Goal: Task Accomplishment & Management: Manage account settings

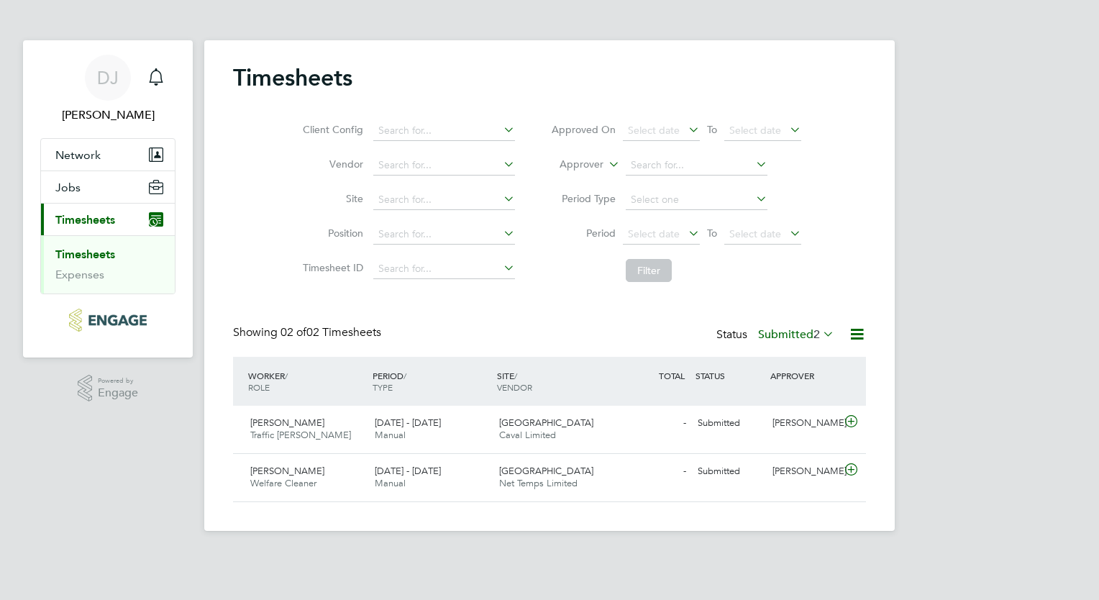
scroll to position [36, 125]
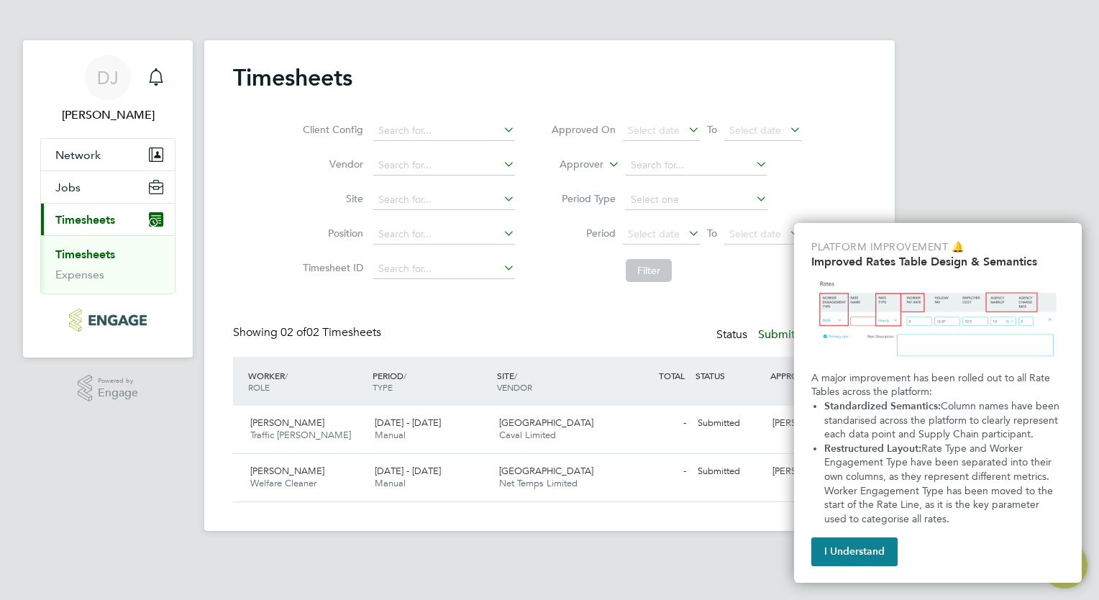
click at [1039, 153] on div "DJ Daryl Jackson Notifications Applications: Network Sites Jobs Placements Curr…" at bounding box center [549, 277] width 1099 height 554
click at [840, 556] on button "I Understand" at bounding box center [855, 551] width 86 height 29
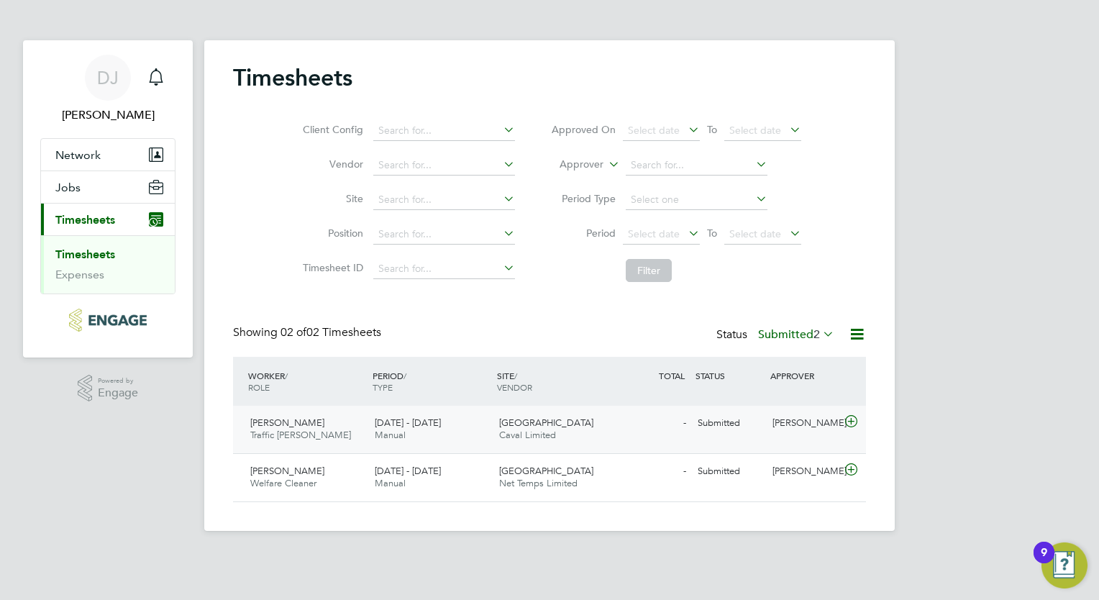
click at [526, 419] on span "[GEOGRAPHIC_DATA]" at bounding box center [546, 423] width 94 height 12
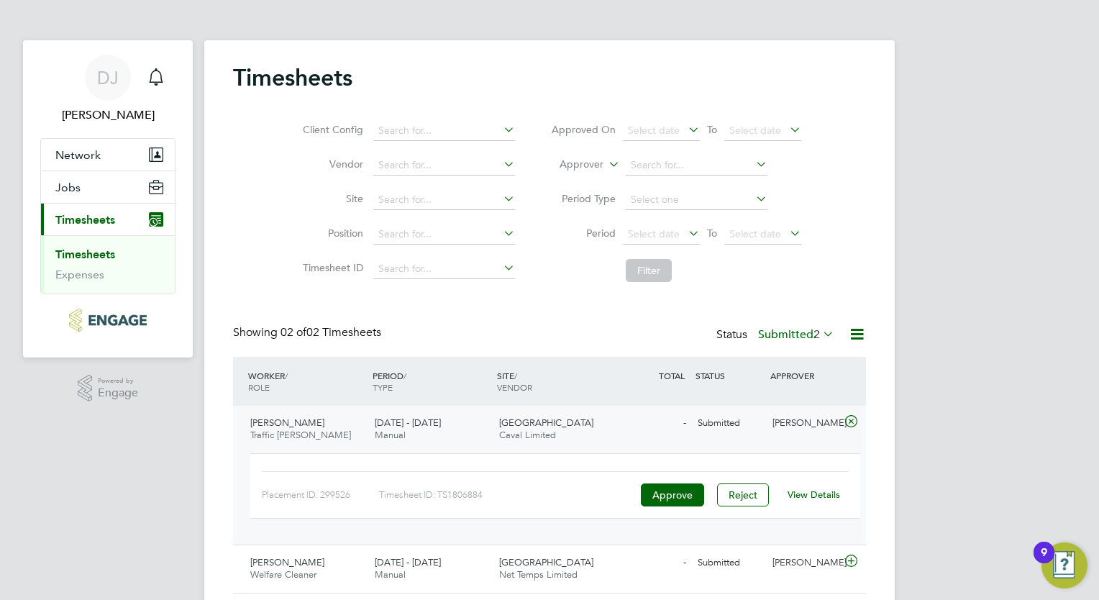
scroll to position [43, 0]
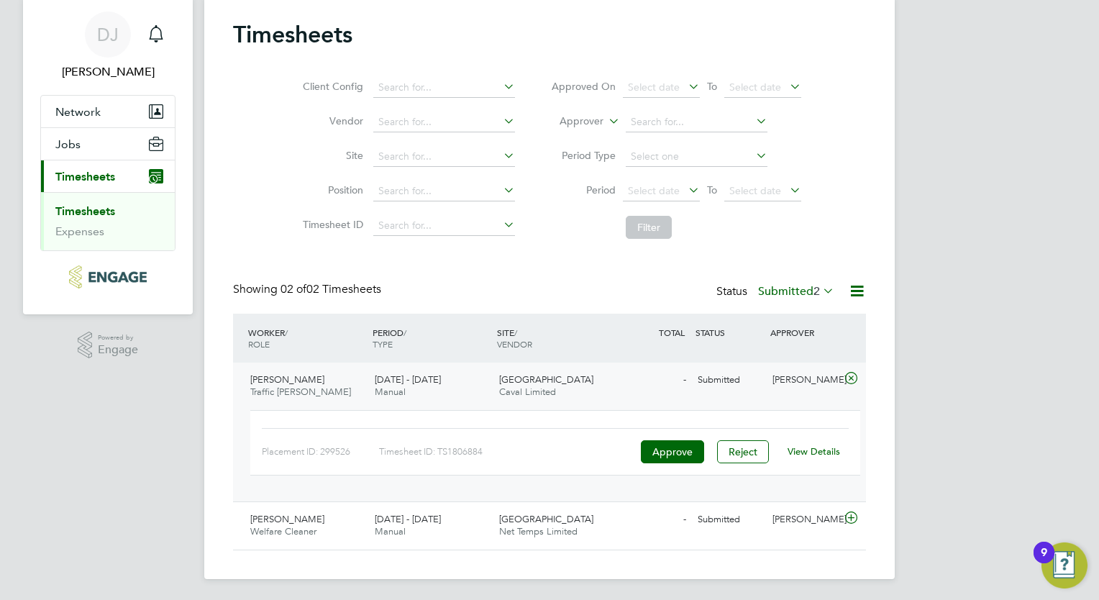
click at [802, 450] on link "View Details" at bounding box center [814, 451] width 53 height 12
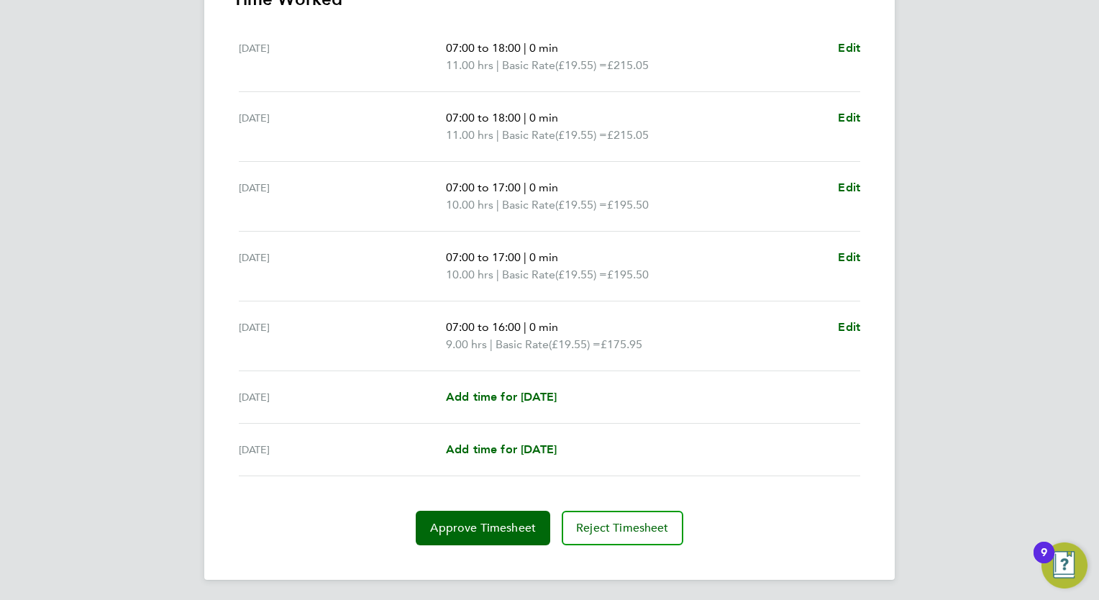
scroll to position [437, 0]
click at [489, 527] on span "Approve Timesheet" at bounding box center [483, 527] width 106 height 14
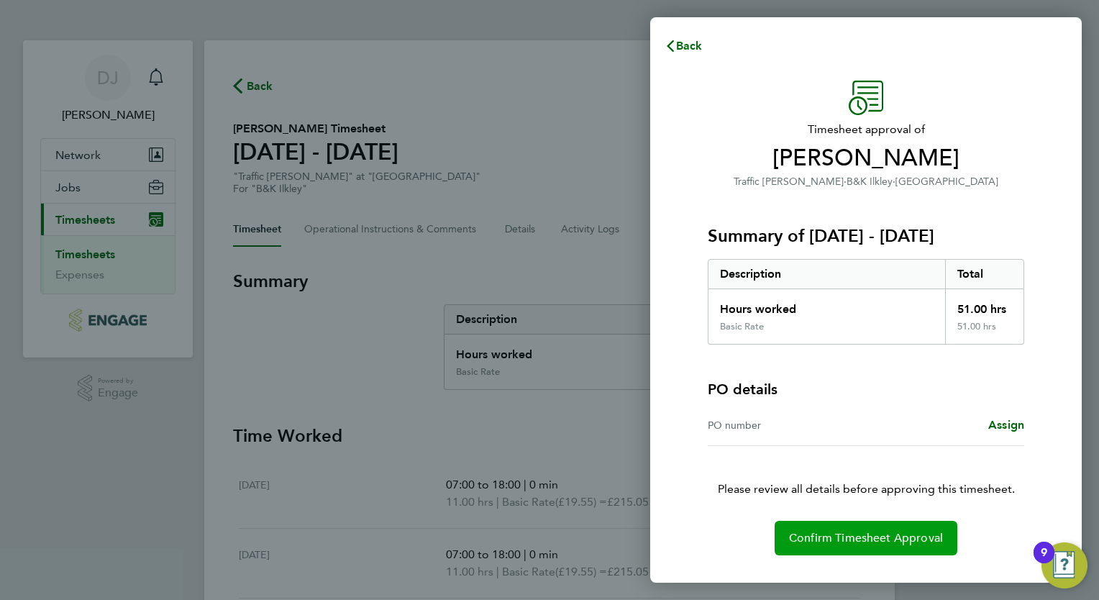
click at [894, 534] on span "Confirm Timesheet Approval" at bounding box center [866, 538] width 154 height 14
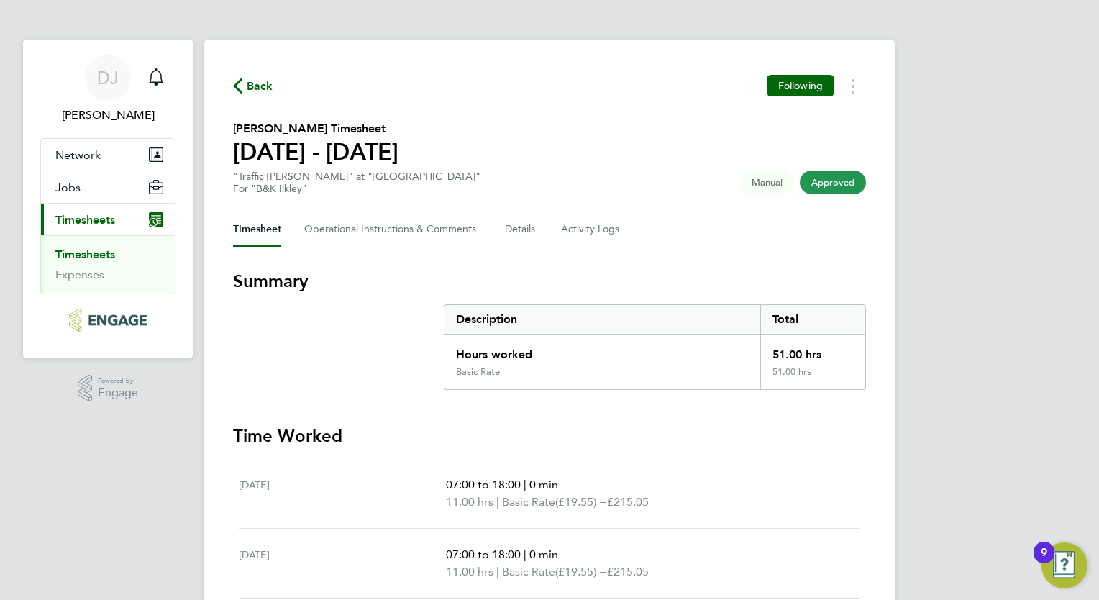
click at [243, 84] on span "Back" at bounding box center [253, 85] width 40 height 14
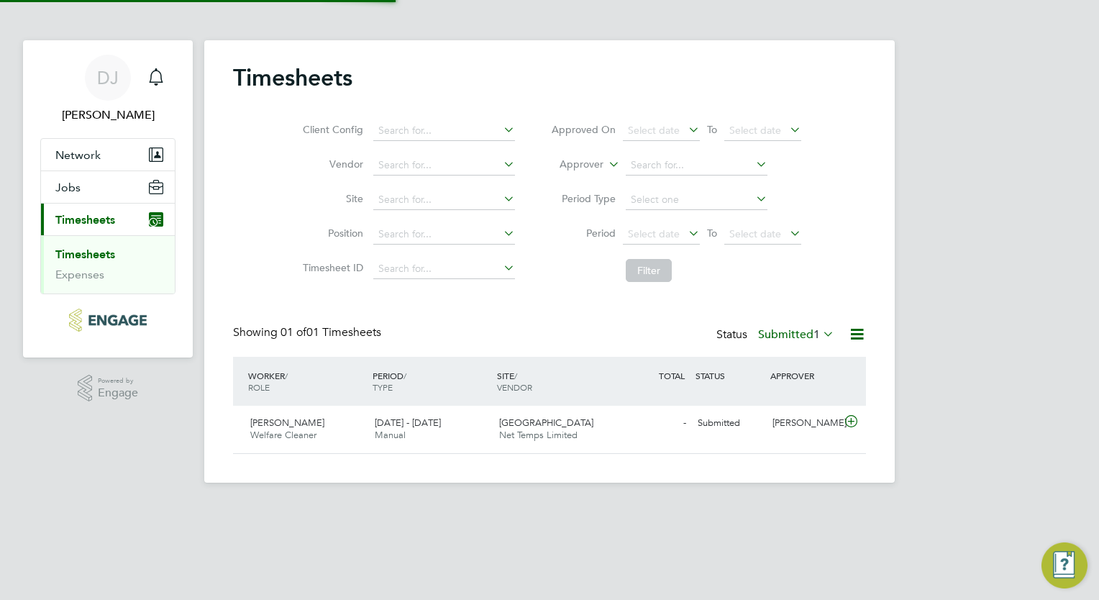
scroll to position [36, 125]
click at [407, 427] on span "[DATE] - [DATE]" at bounding box center [408, 423] width 66 height 12
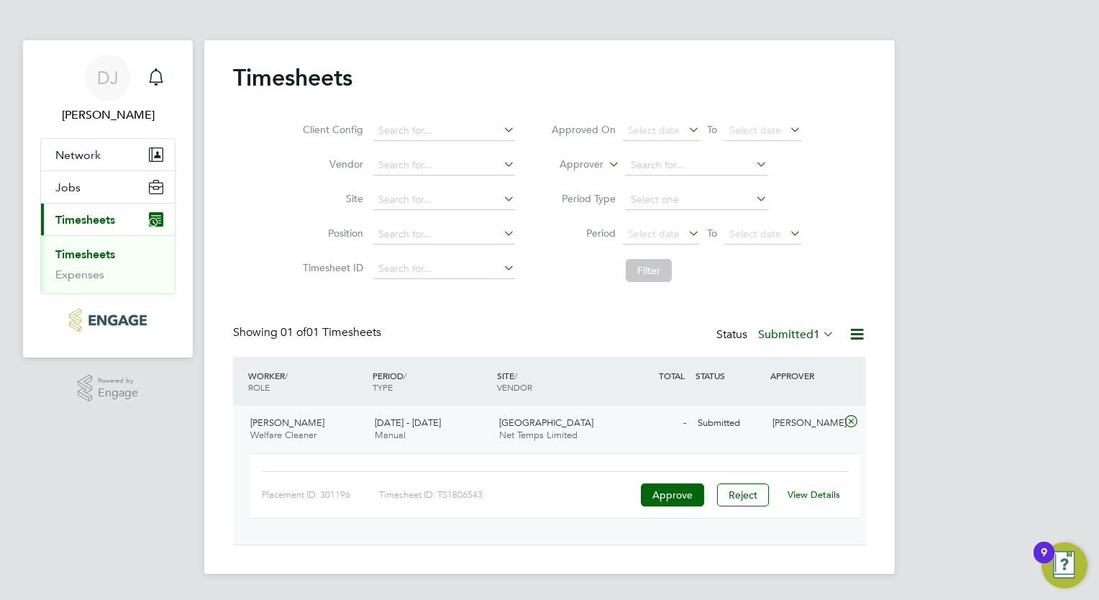
click at [812, 495] on link "View Details" at bounding box center [814, 495] width 53 height 12
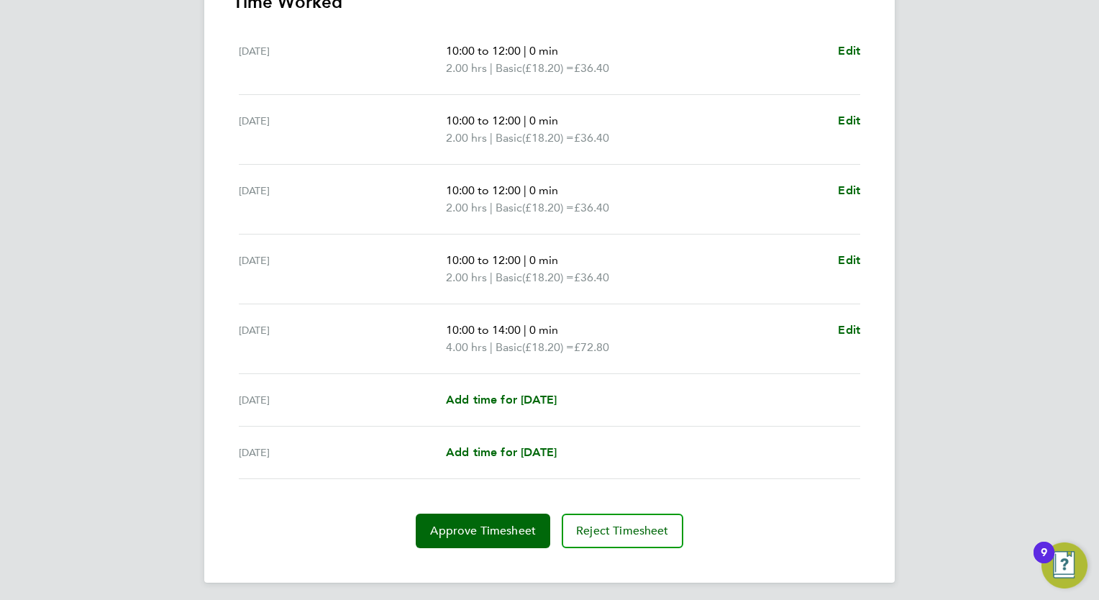
scroll to position [437, 0]
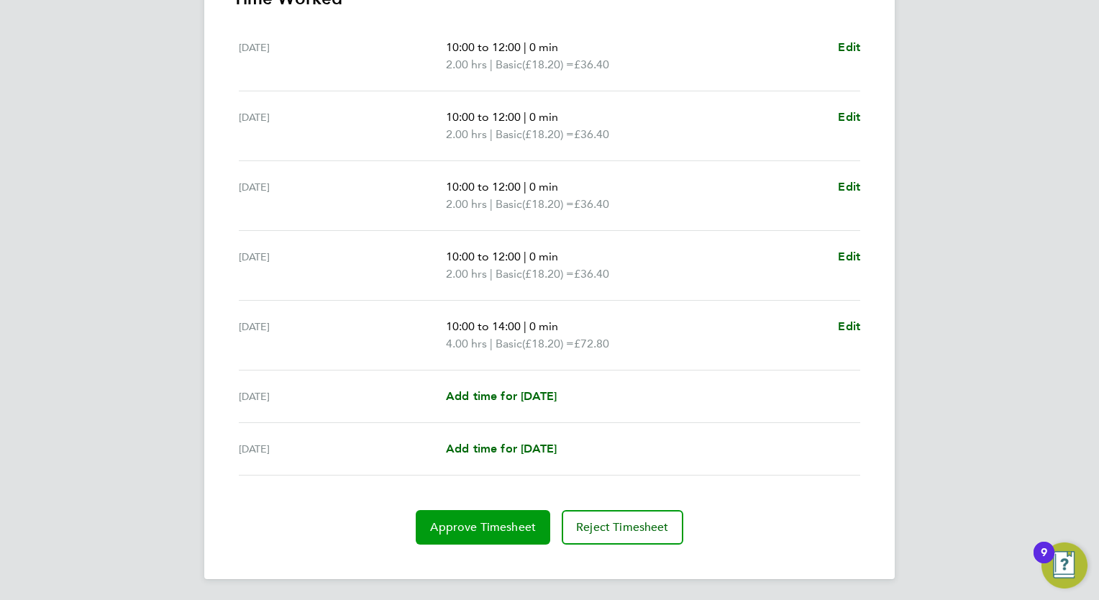
click at [505, 517] on button "Approve Timesheet" at bounding box center [483, 527] width 135 height 35
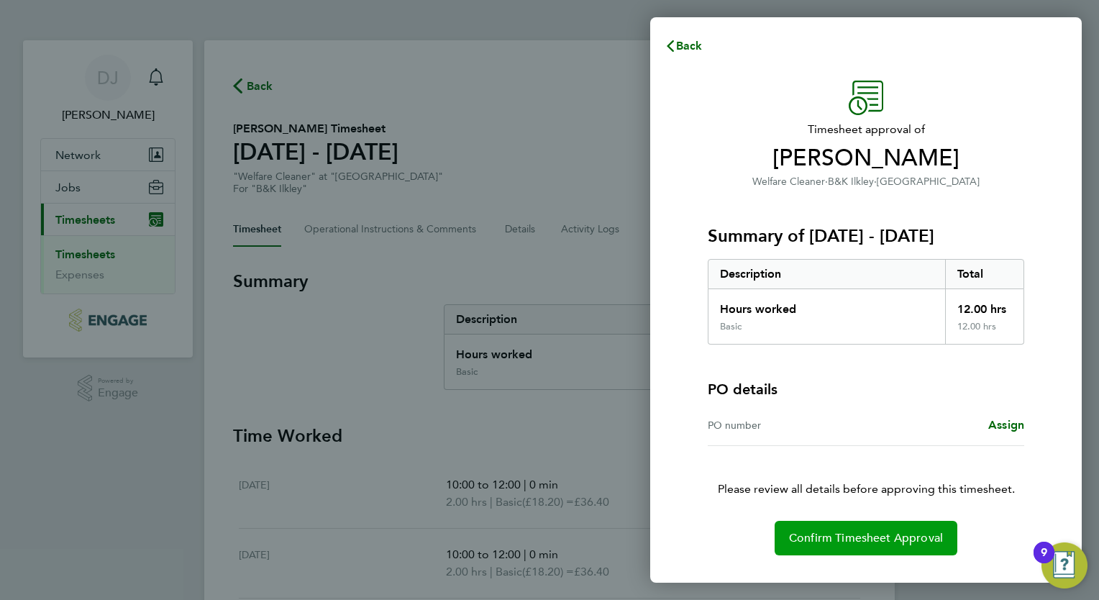
click at [882, 537] on span "Confirm Timesheet Approval" at bounding box center [866, 538] width 154 height 14
